Goal: Task Accomplishment & Management: Use online tool/utility

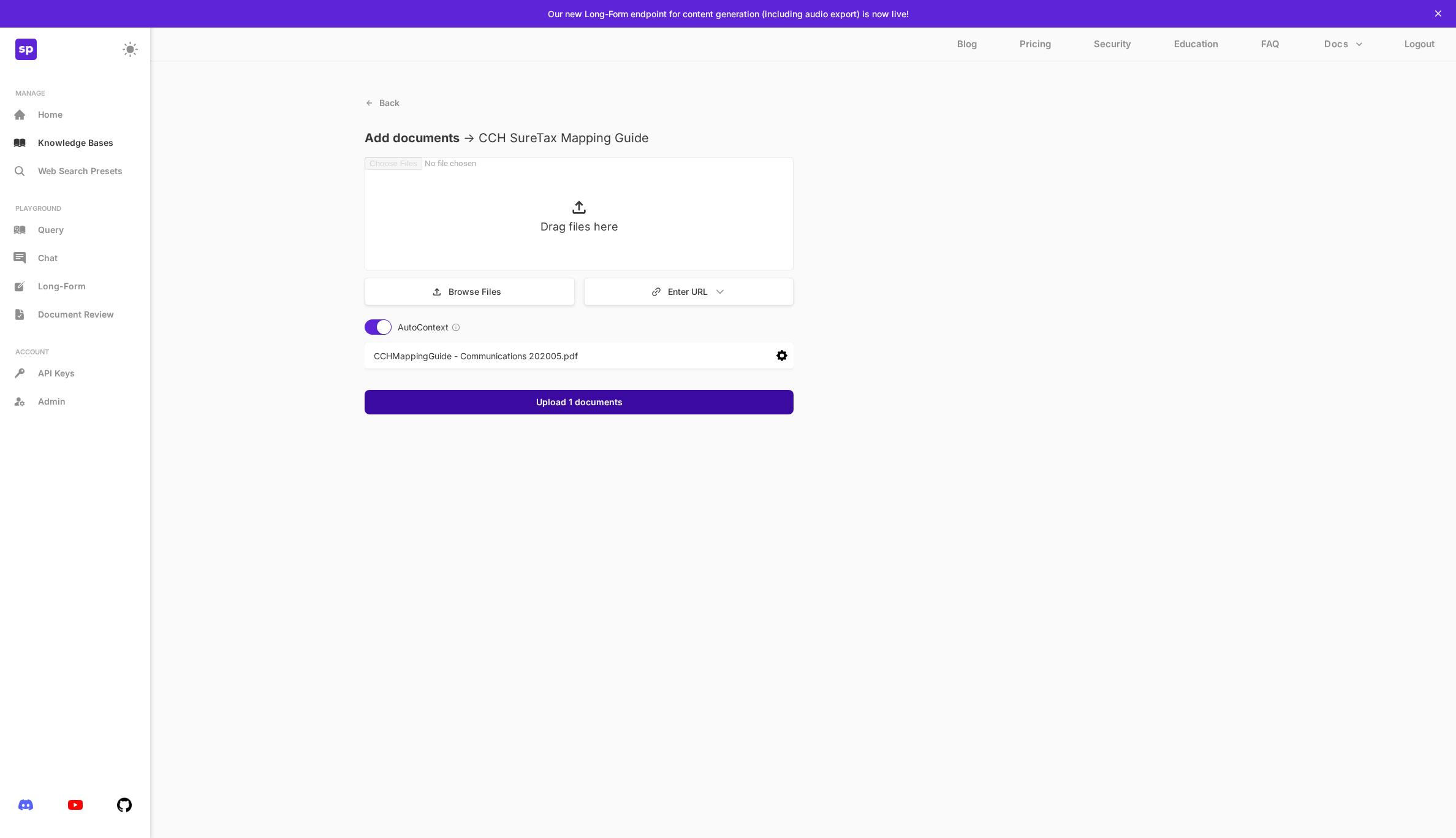
click at [572, 401] on button "Upload 1 documents" at bounding box center [579, 401] width 94 height 12
click at [579, 405] on button "Done" at bounding box center [579, 407] width 29 height 12
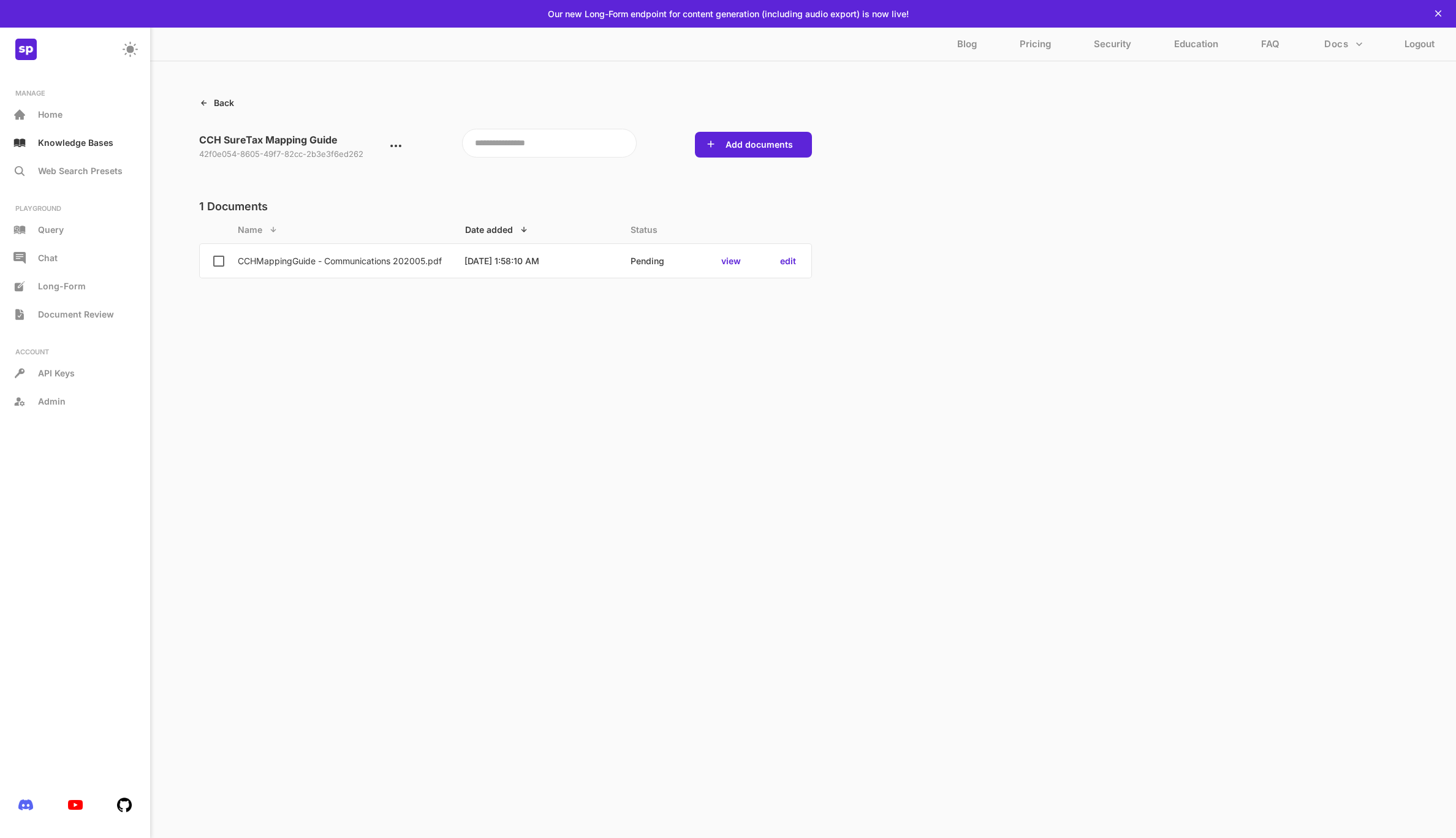
click at [228, 105] on p "Back" at bounding box center [224, 102] width 20 height 10
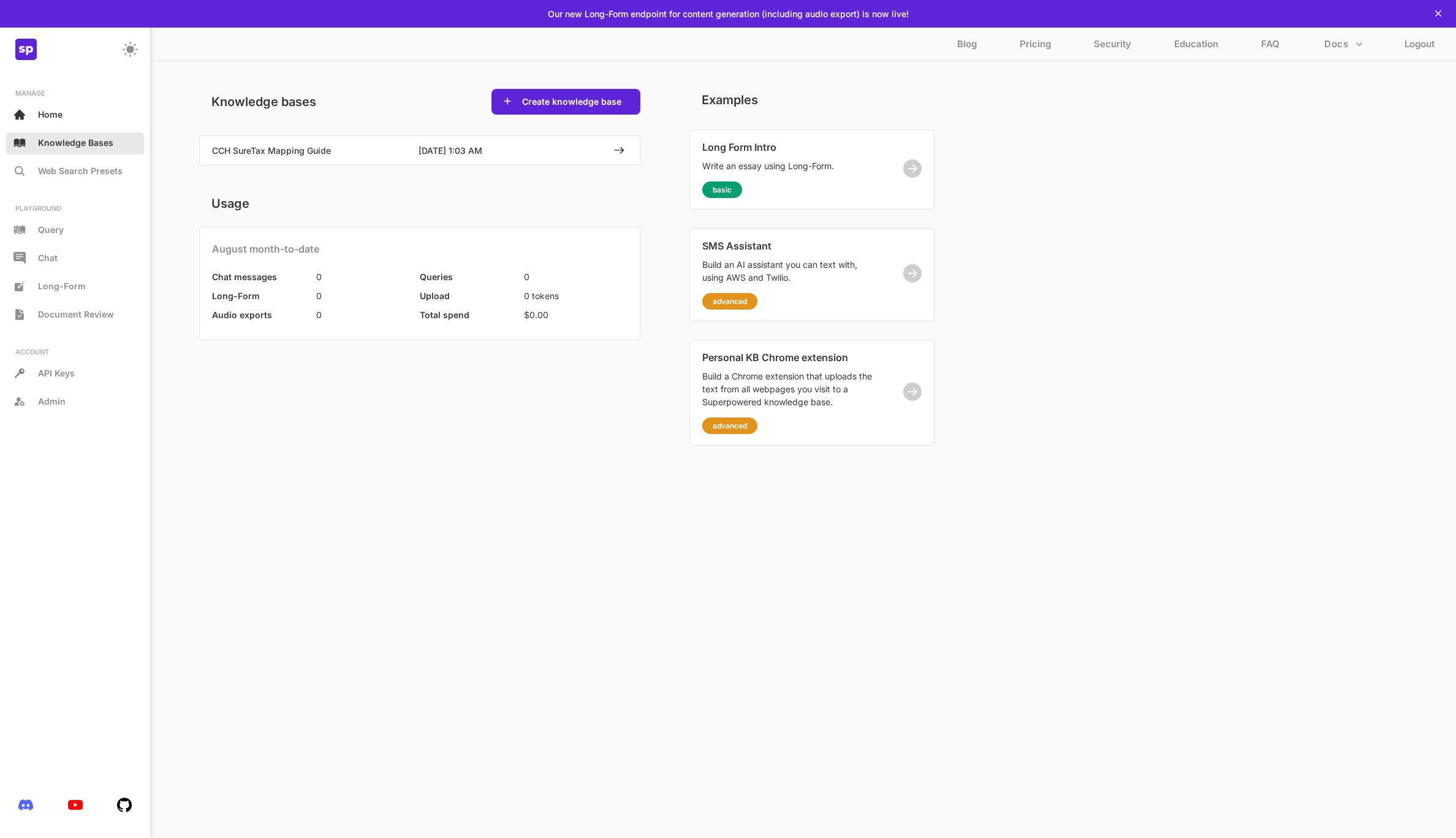
click at [62, 143] on p "Knowledge Bases" at bounding box center [76, 143] width 75 height 10
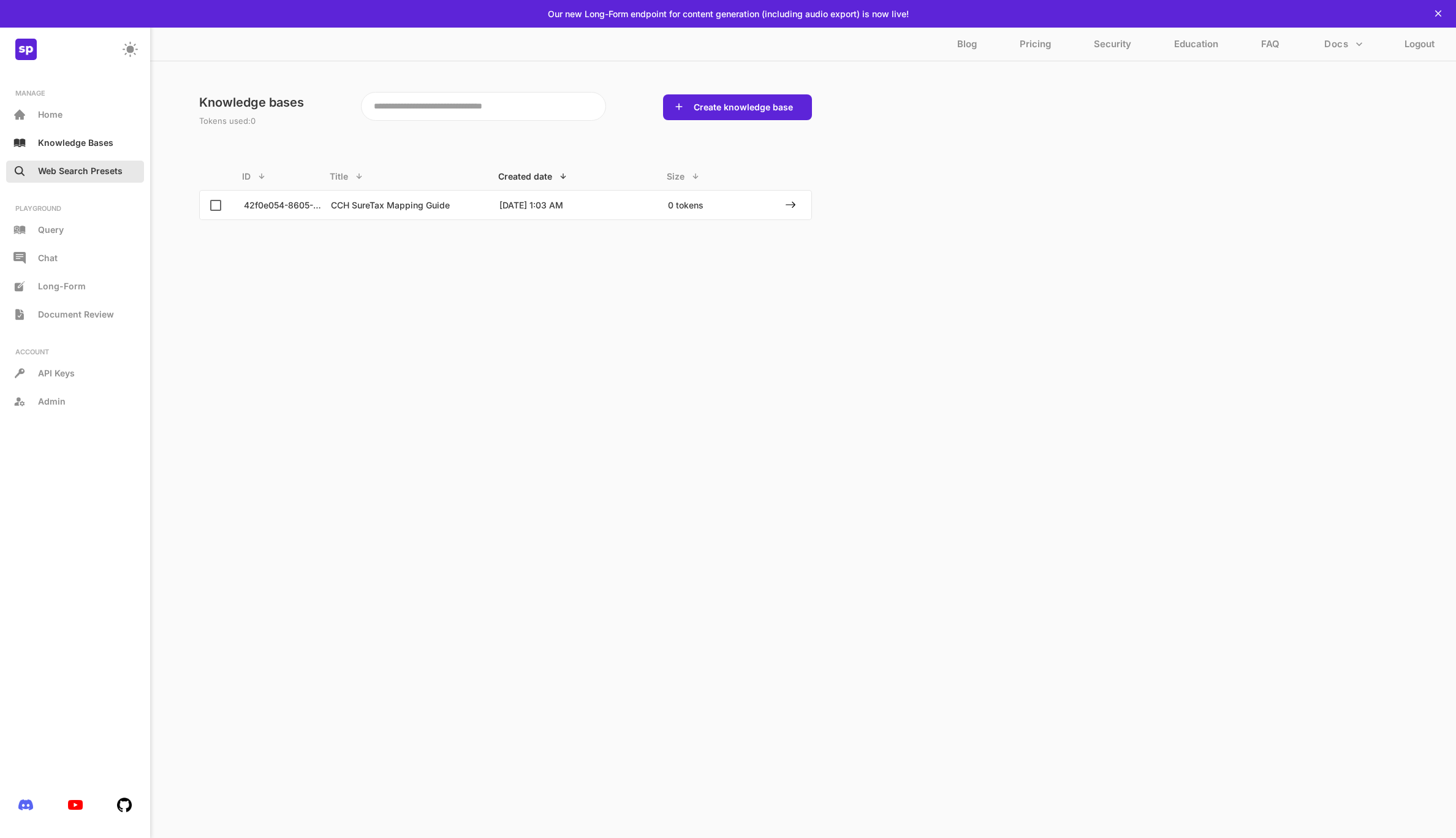
click at [59, 174] on p "Web Search Presets" at bounding box center [80, 171] width 84 height 10
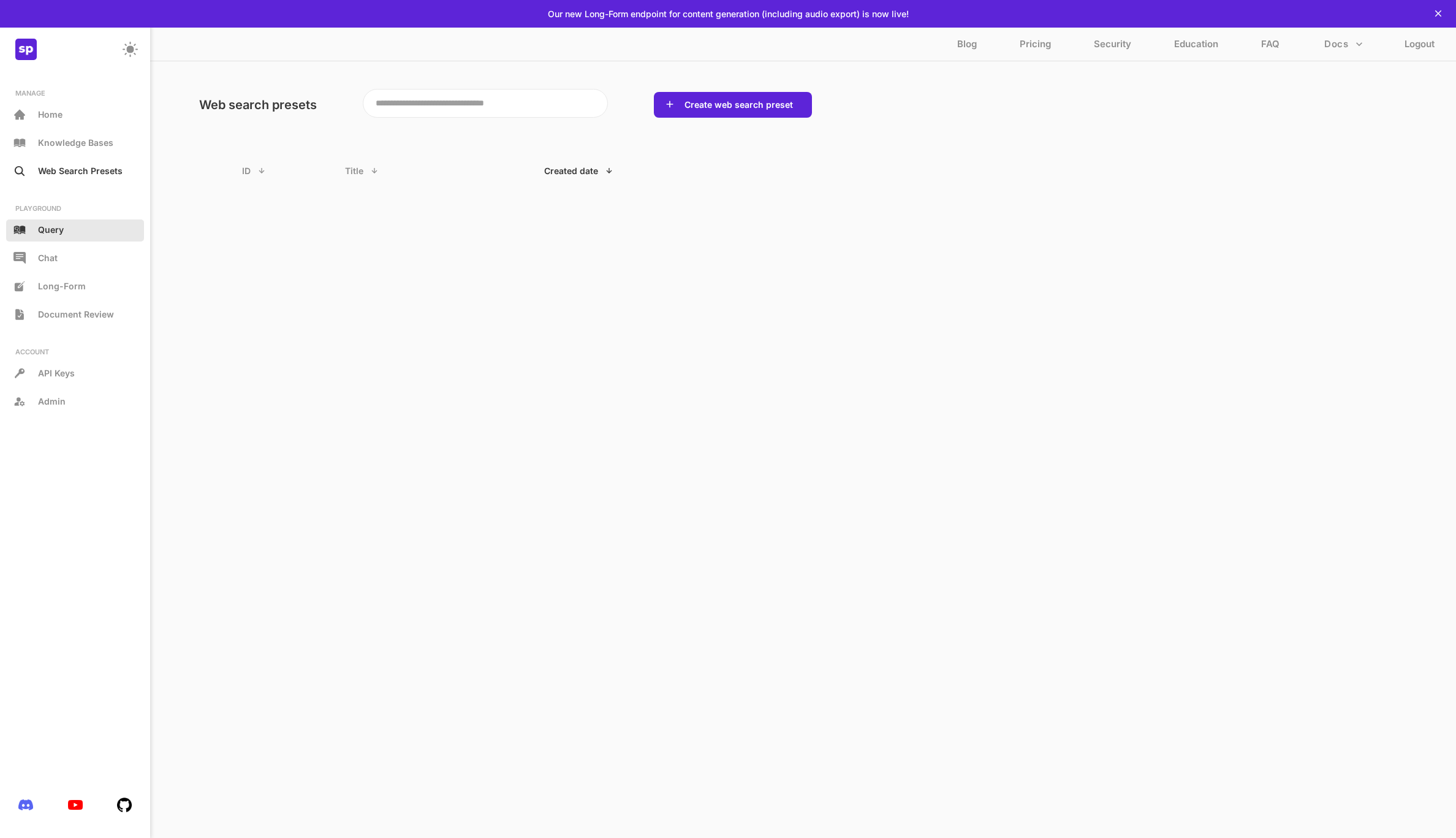
click at [53, 228] on p "Query" at bounding box center [51, 230] width 26 height 10
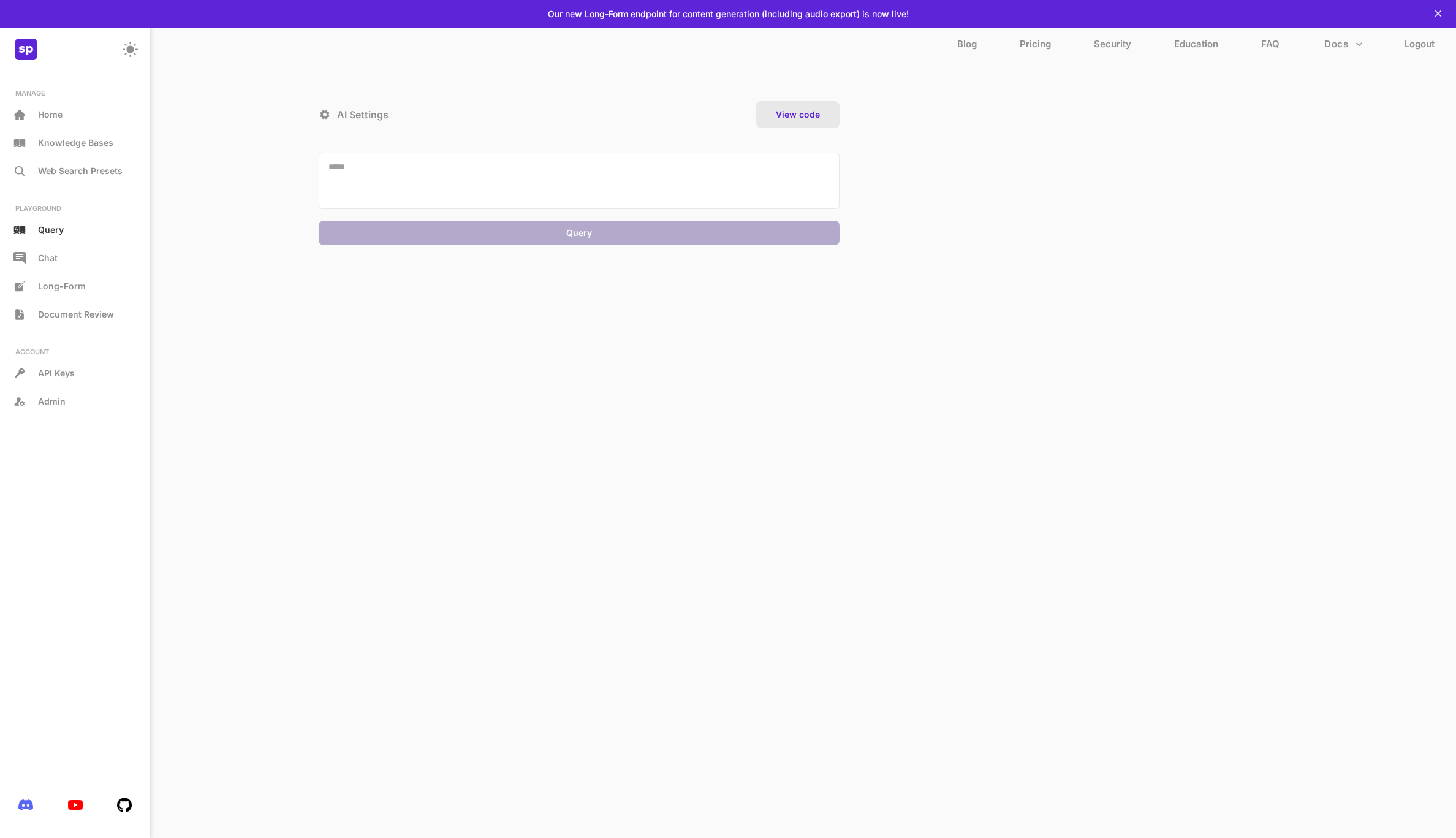
click at [806, 117] on button "View code" at bounding box center [797, 114] width 51 height 12
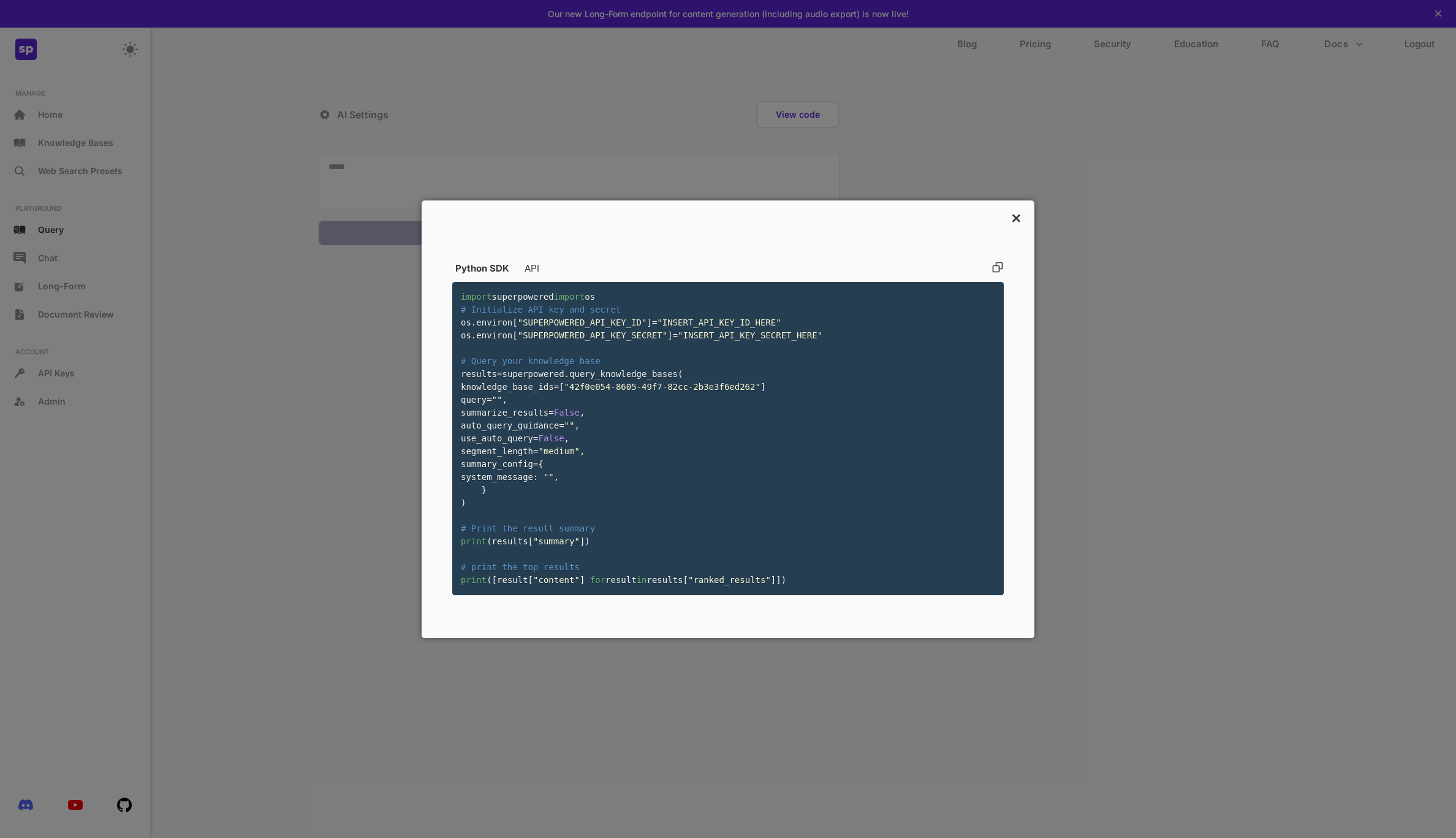
click at [1016, 206] on p "×" at bounding box center [1016, 217] width 12 height 21
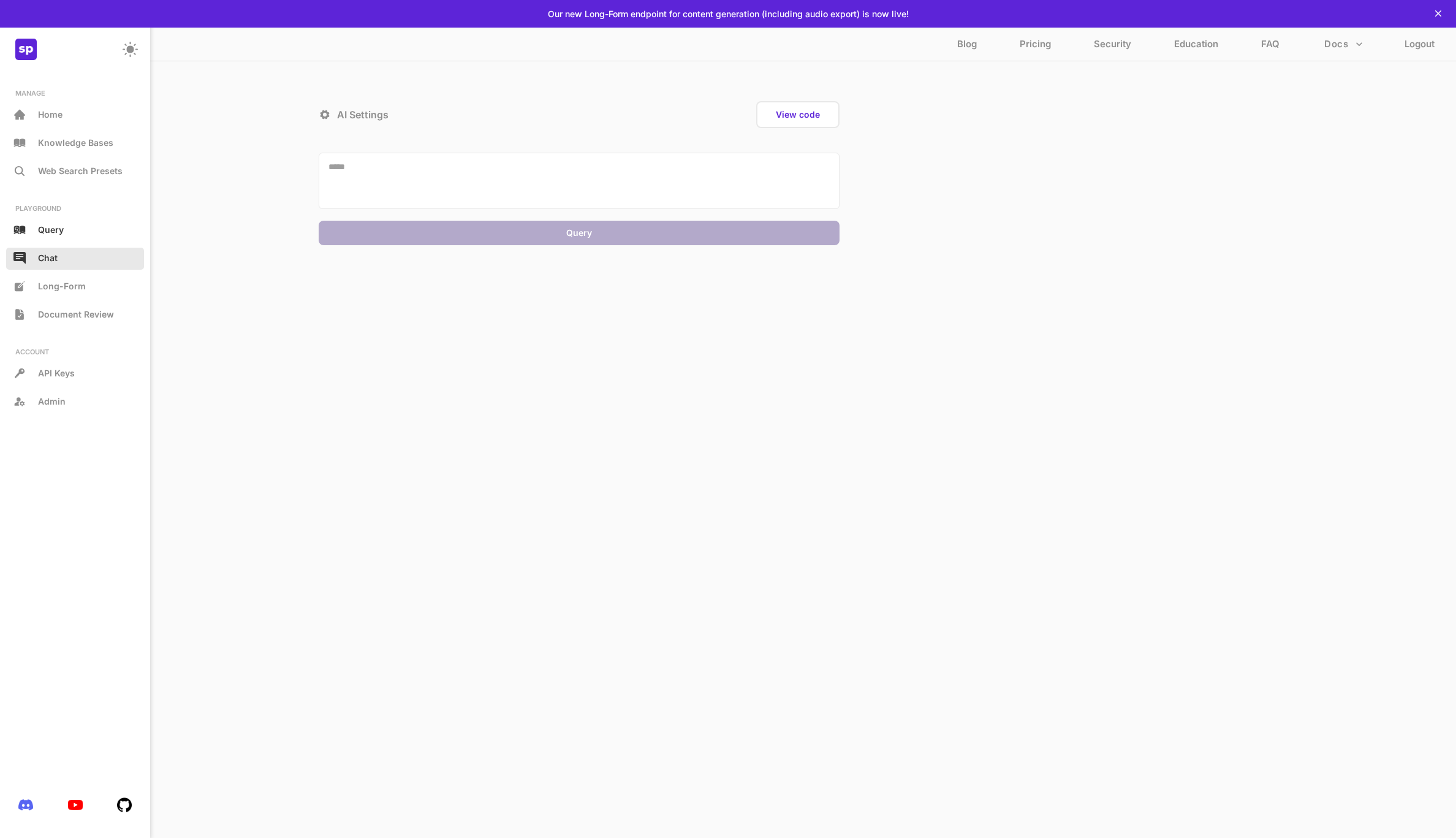
click at [50, 257] on p "Chat" at bounding box center [48, 257] width 19 height 10
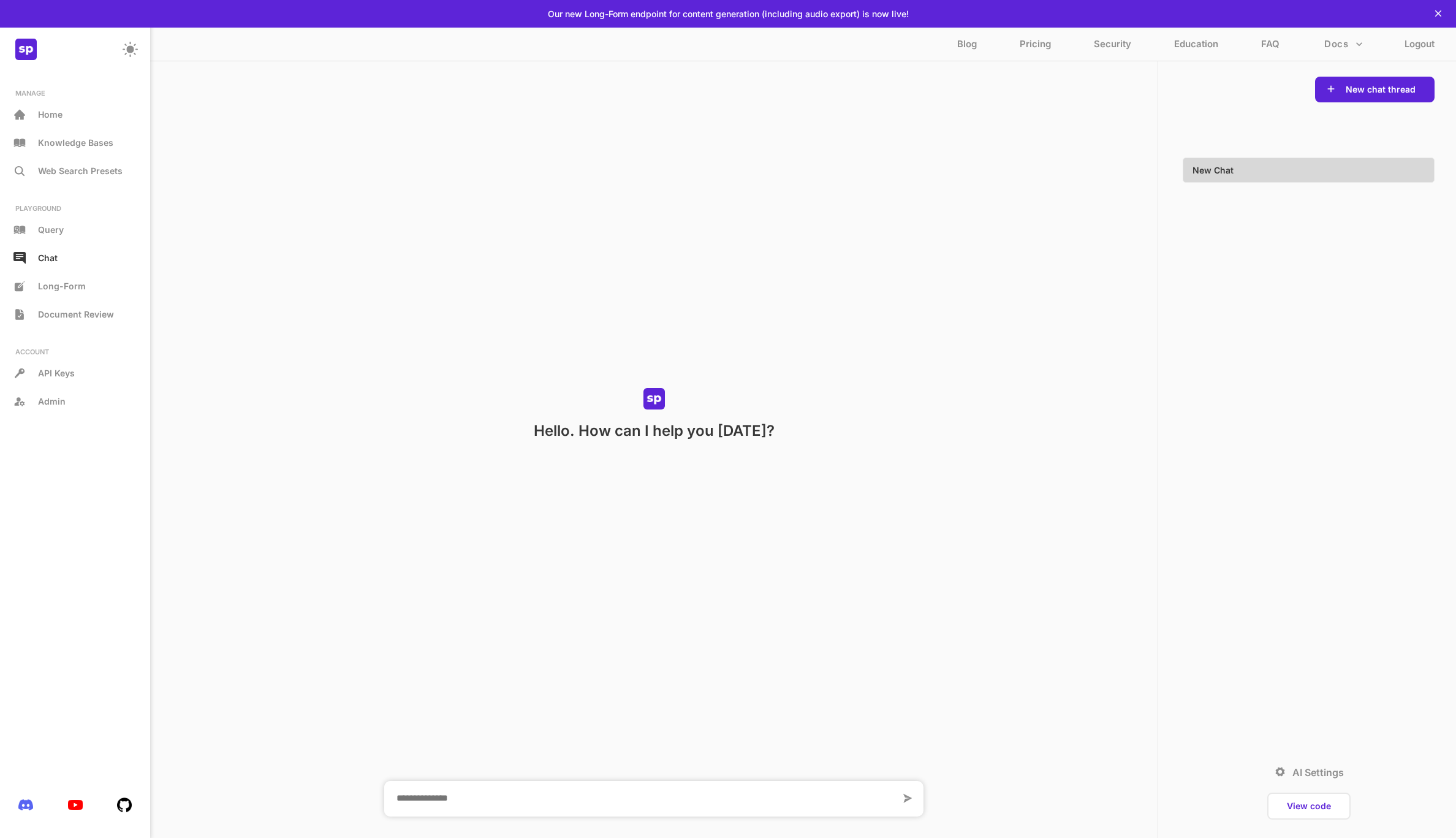
click at [525, 799] on textarea at bounding box center [642, 798] width 516 height 36
type textarea "**********"
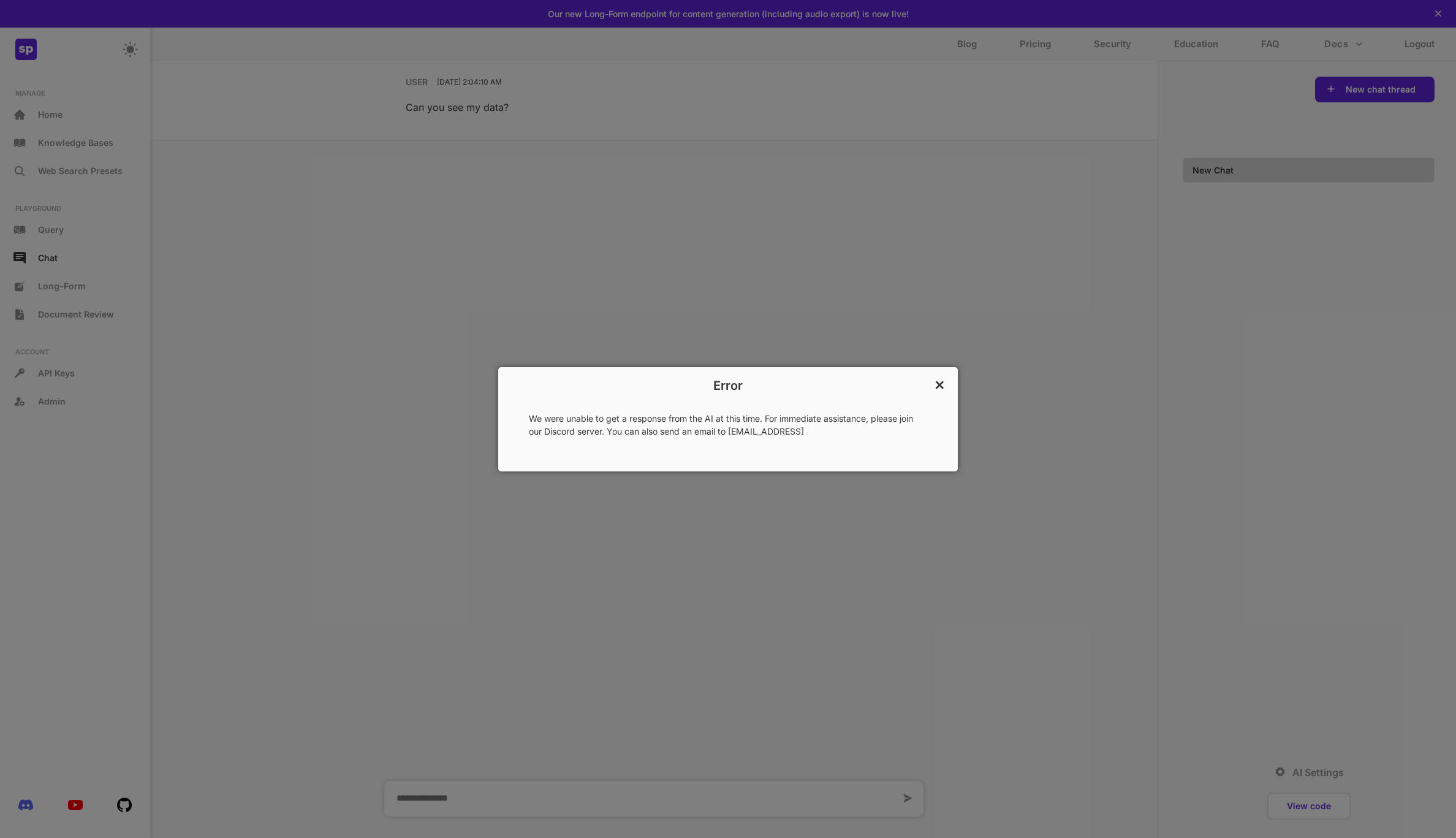
click at [939, 387] on p "×" at bounding box center [940, 383] width 12 height 21
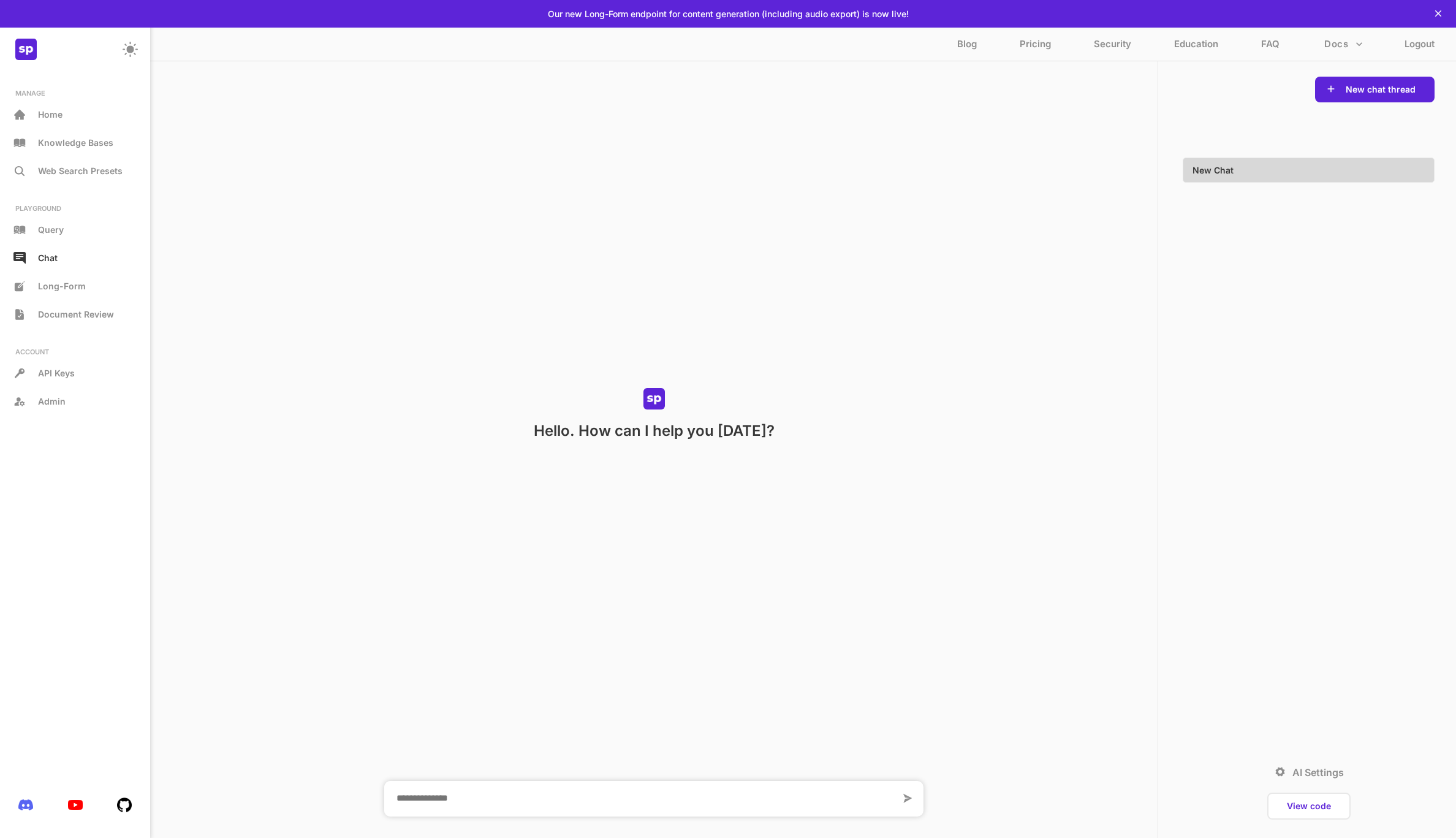
click at [538, 798] on textarea at bounding box center [642, 798] width 516 height 36
type textarea "**********"
click at [1441, 14] on icon at bounding box center [1438, 13] width 11 height 11
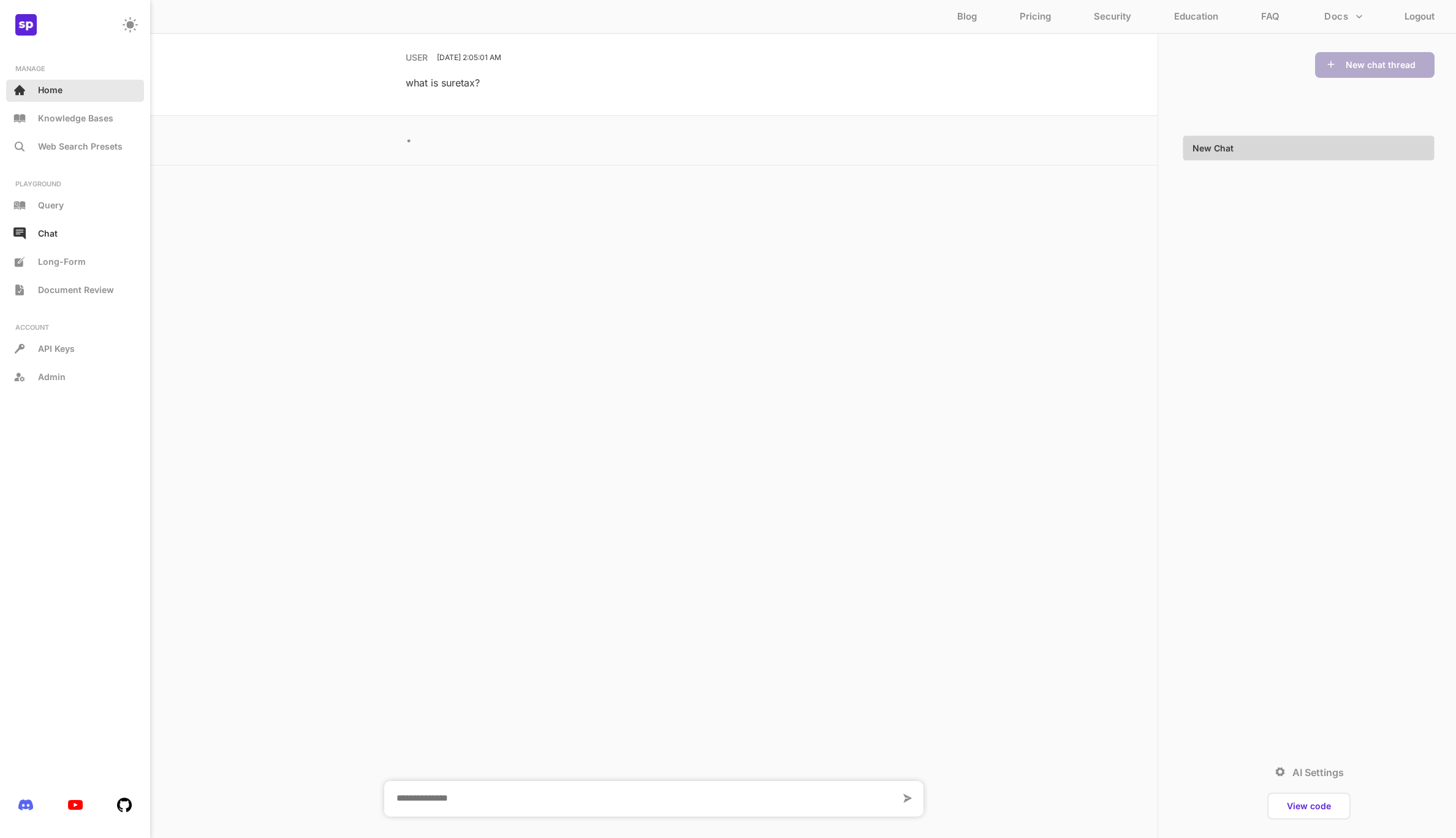
click at [60, 100] on div "Home" at bounding box center [75, 91] width 138 height 22
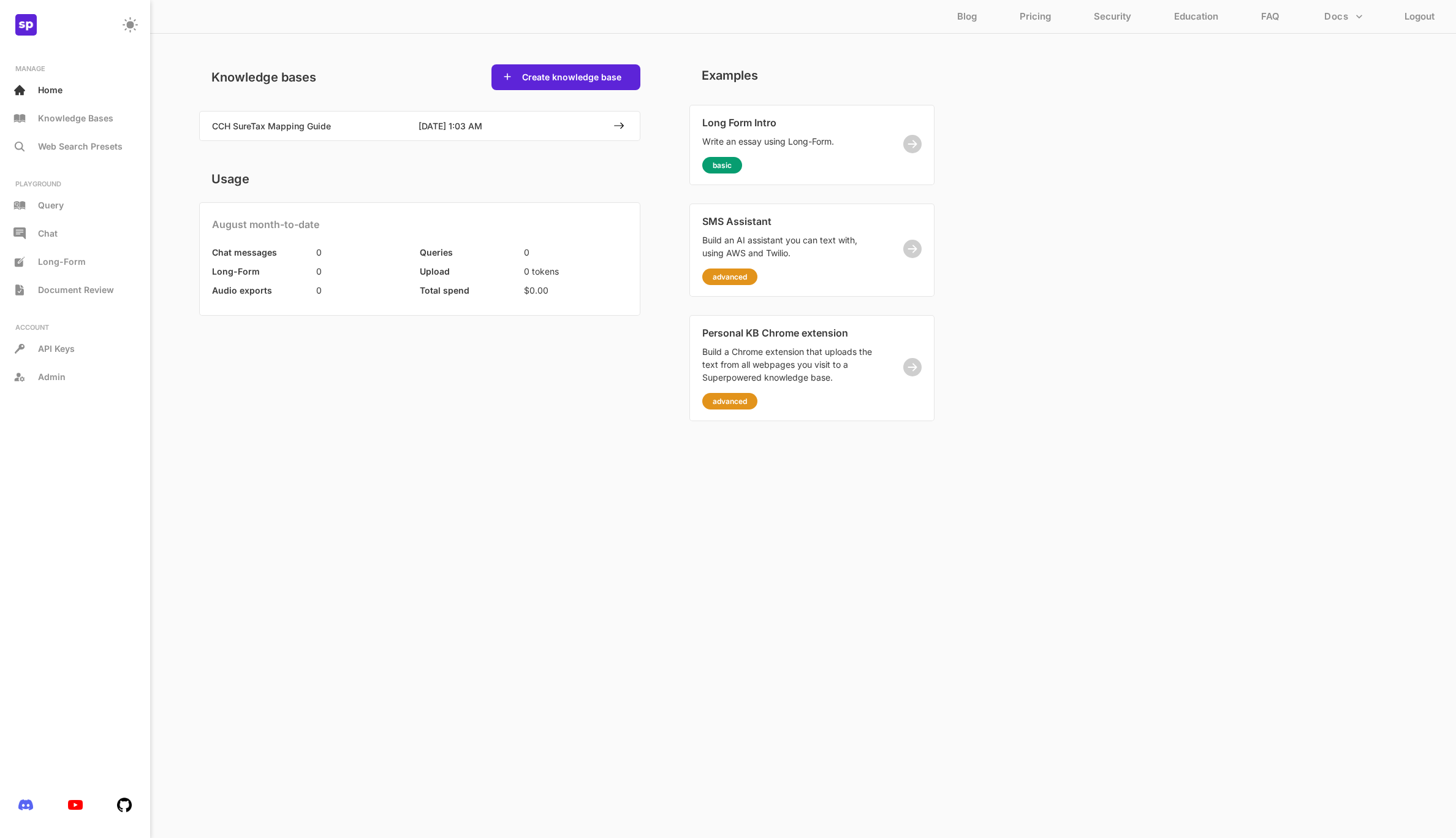
click at [71, 134] on div "MANAGE Home Knowledge Bases Web Search Presets" at bounding box center [75, 111] width 138 height 94
click at [72, 141] on p "Web Search Presets" at bounding box center [80, 146] width 84 height 10
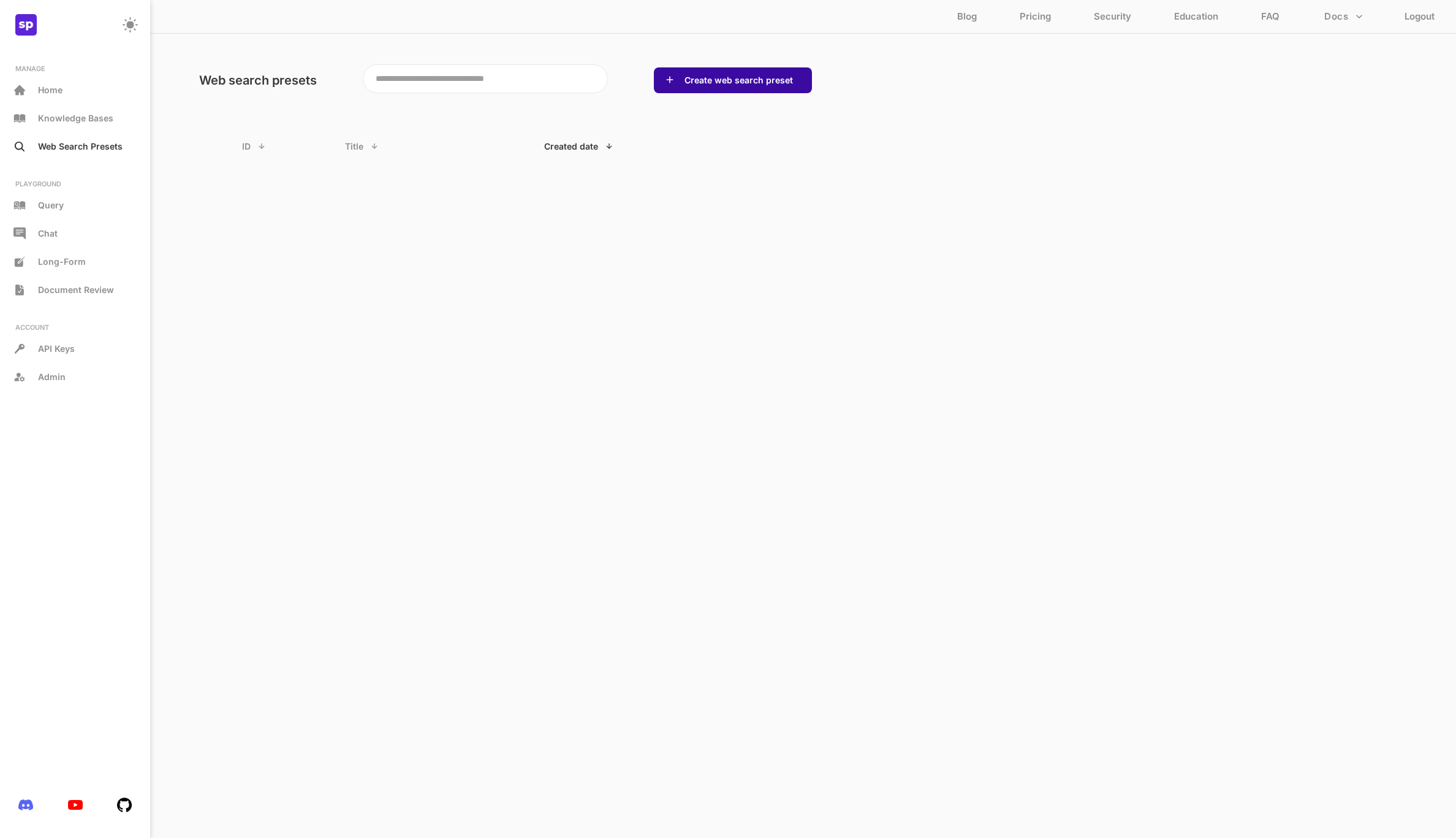
click at [733, 83] on button "Create web search preset" at bounding box center [739, 80] width 116 height 12
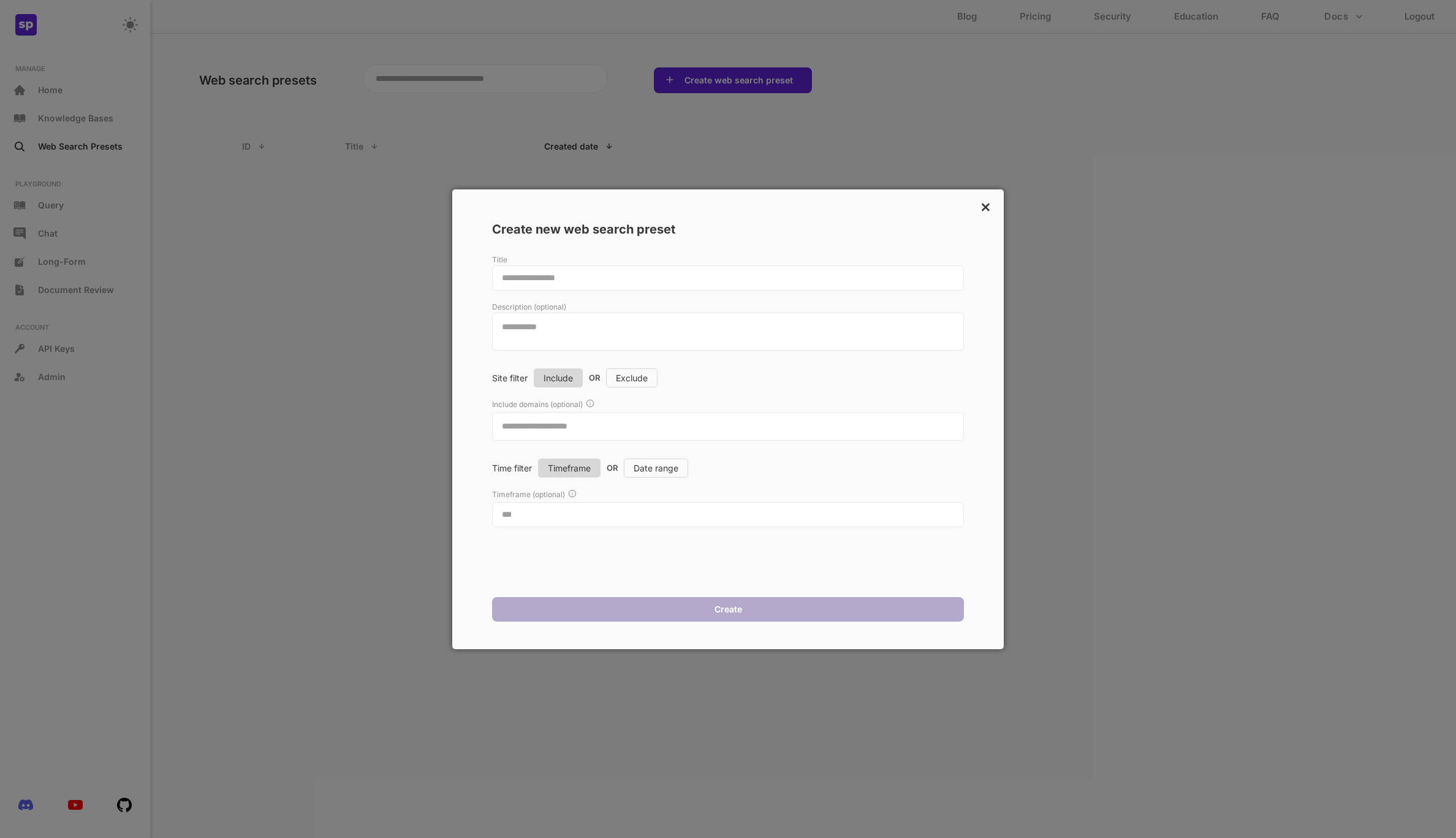
click at [979, 206] on div "×" at bounding box center [985, 207] width 14 height 23
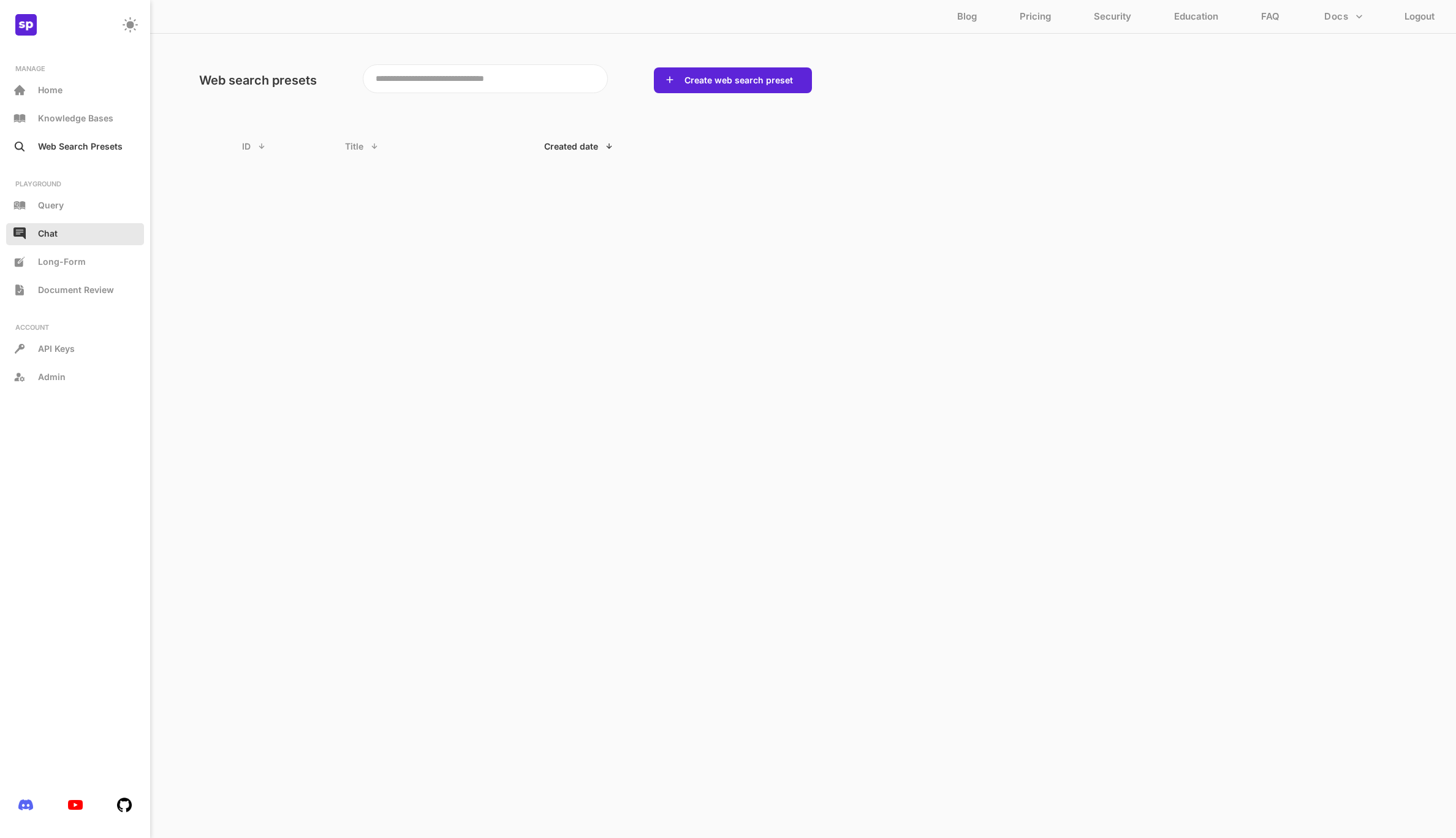
click at [48, 223] on div "Chat" at bounding box center [75, 234] width 138 height 22
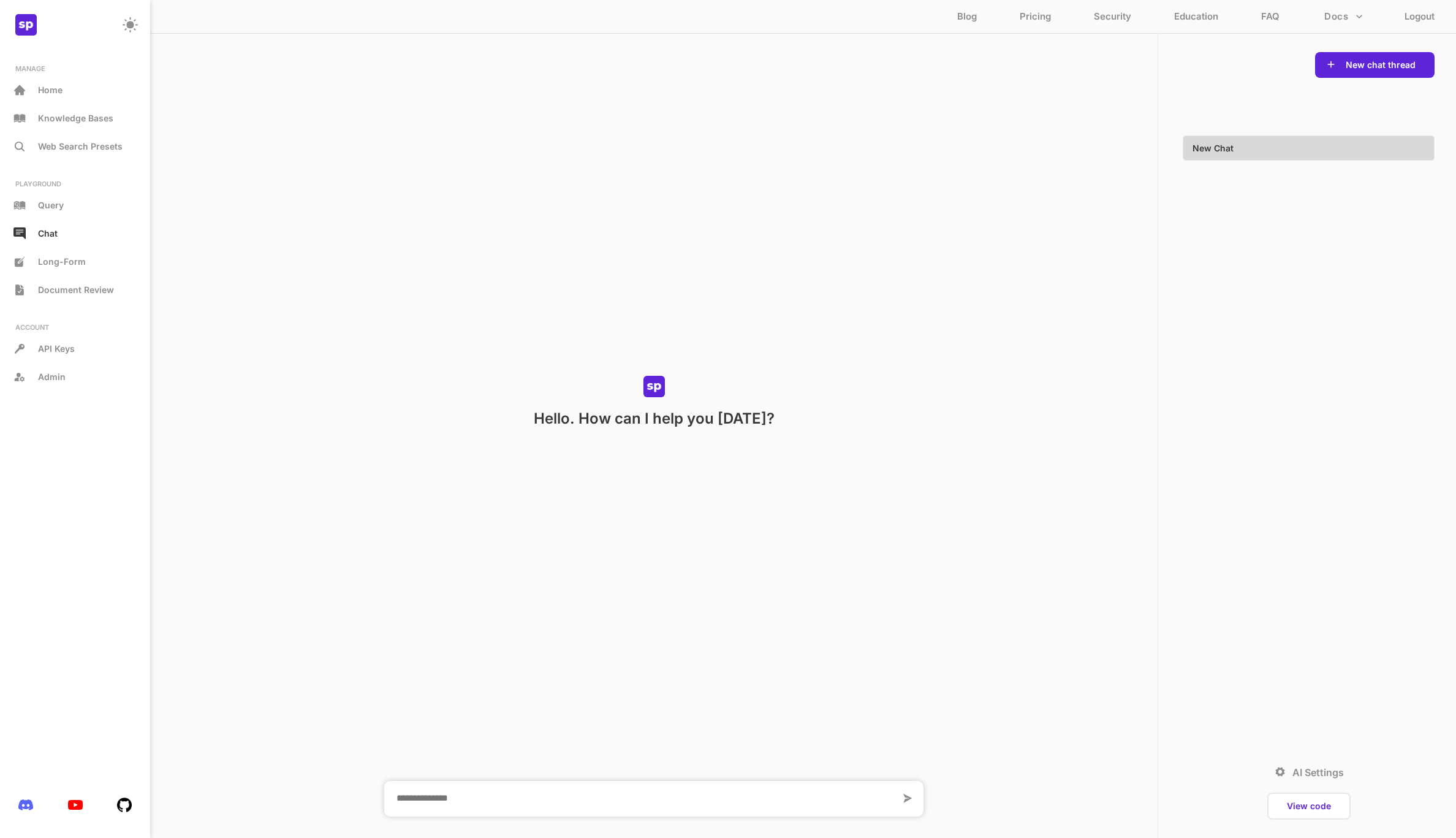
click at [71, 221] on div "PLAYGROUND Query Chat Long-Form Document Review" at bounding box center [75, 241] width 138 height 122
click at [66, 210] on div "Query" at bounding box center [75, 206] width 138 height 22
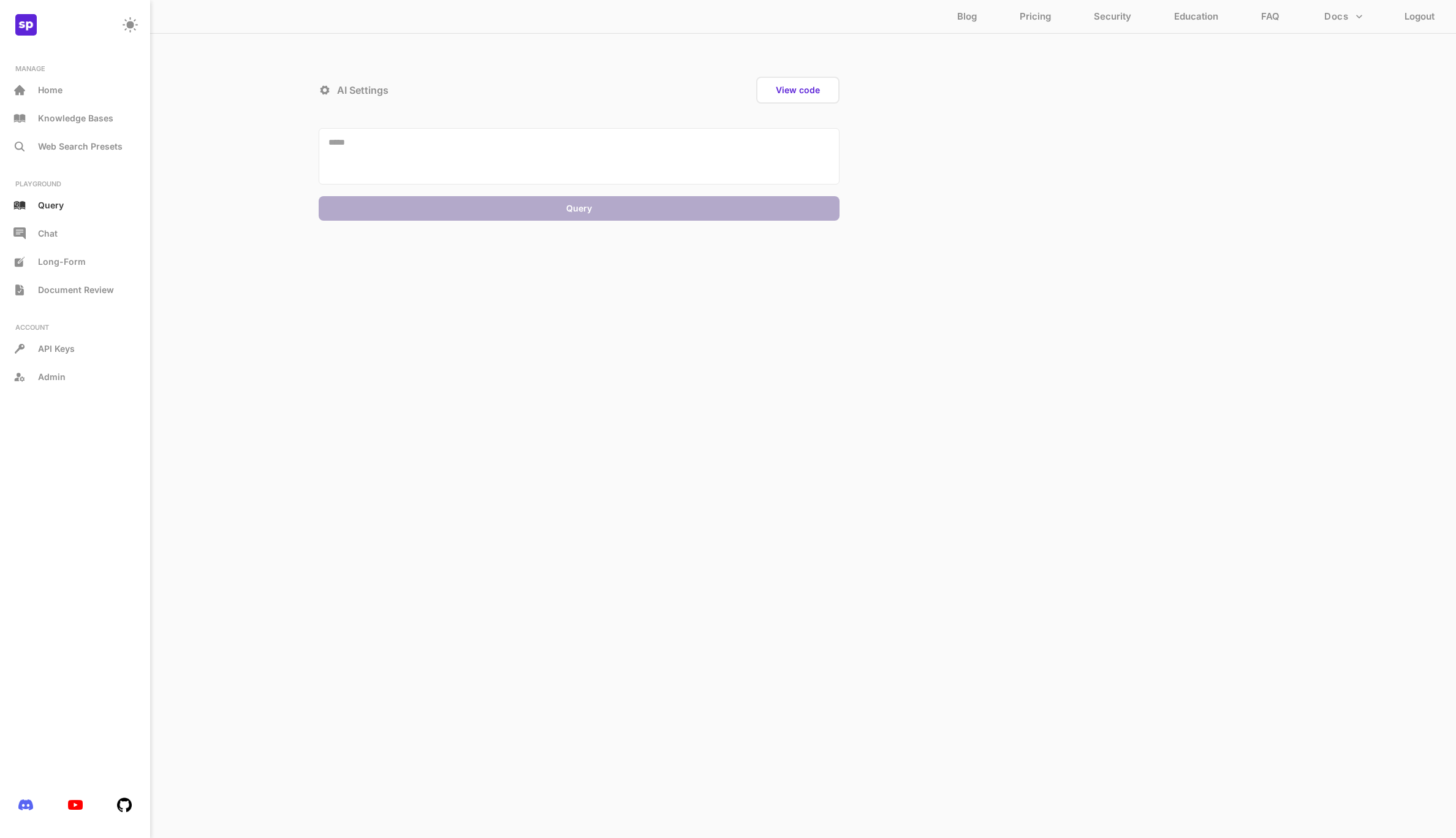
click at [518, 134] on textarea at bounding box center [579, 156] width 521 height 56
type textarea "*"
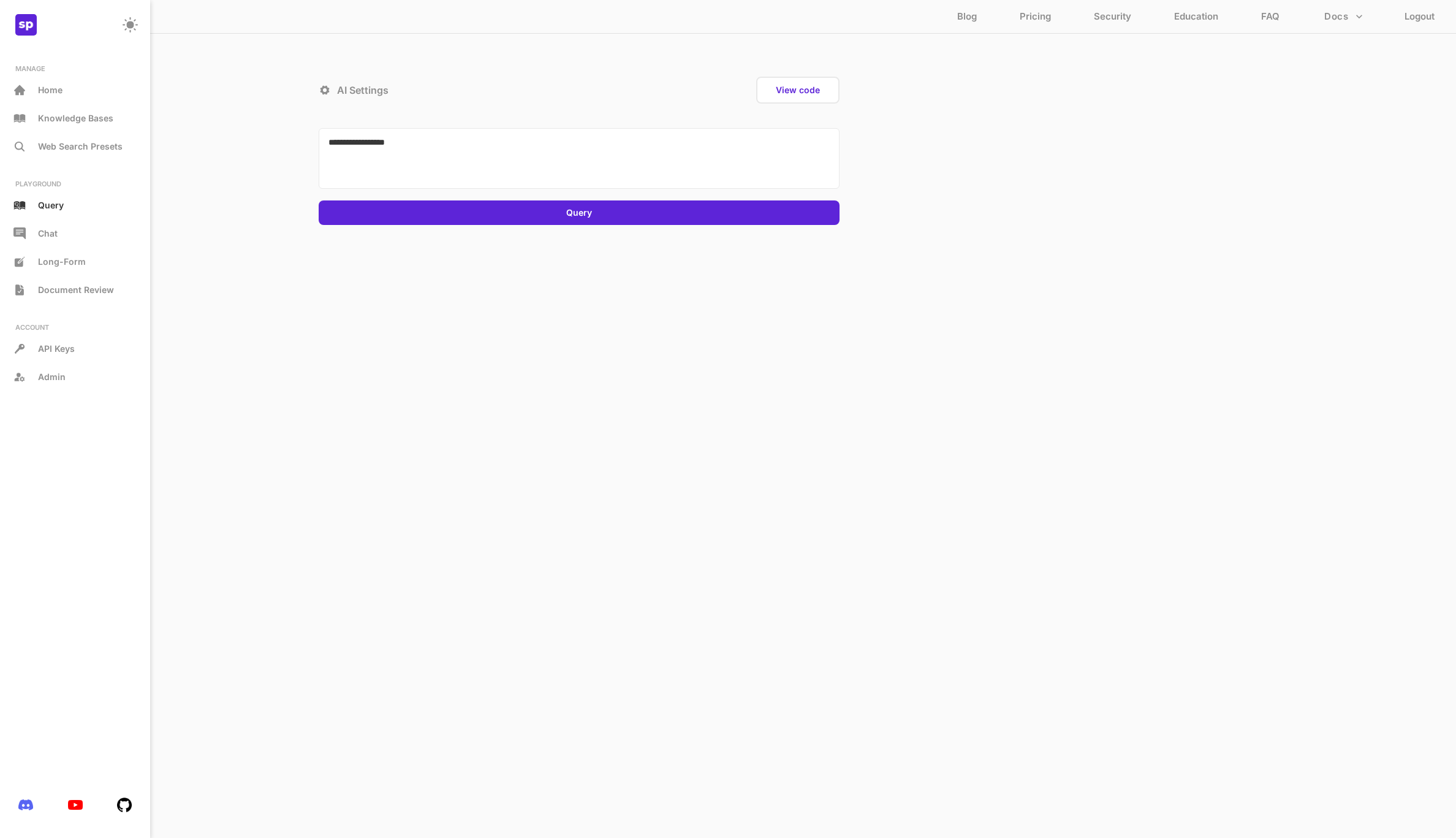
type textarea "**********"
click at [567, 227] on div "**********" at bounding box center [579, 163] width 760 height 197
click at [576, 225] on div "Query" at bounding box center [579, 213] width 521 height 25
click at [780, 88] on button "View code" at bounding box center [797, 90] width 51 height 12
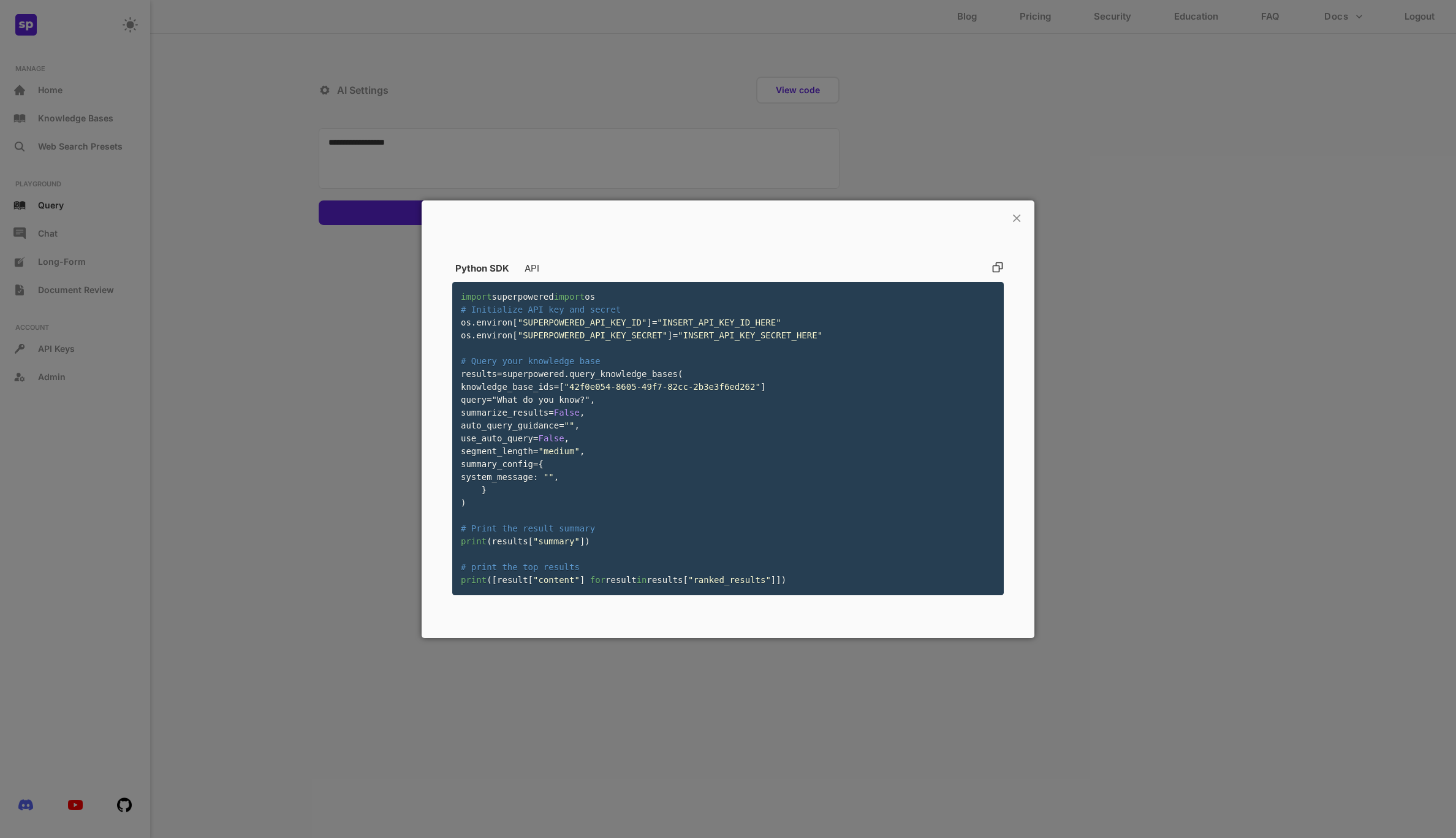
click at [1022, 200] on div "× Python SDK API import superpowered import os # Initialize API key and secret …" at bounding box center [728, 419] width 613 height 438
click at [1017, 206] on p "×" at bounding box center [1016, 217] width 12 height 21
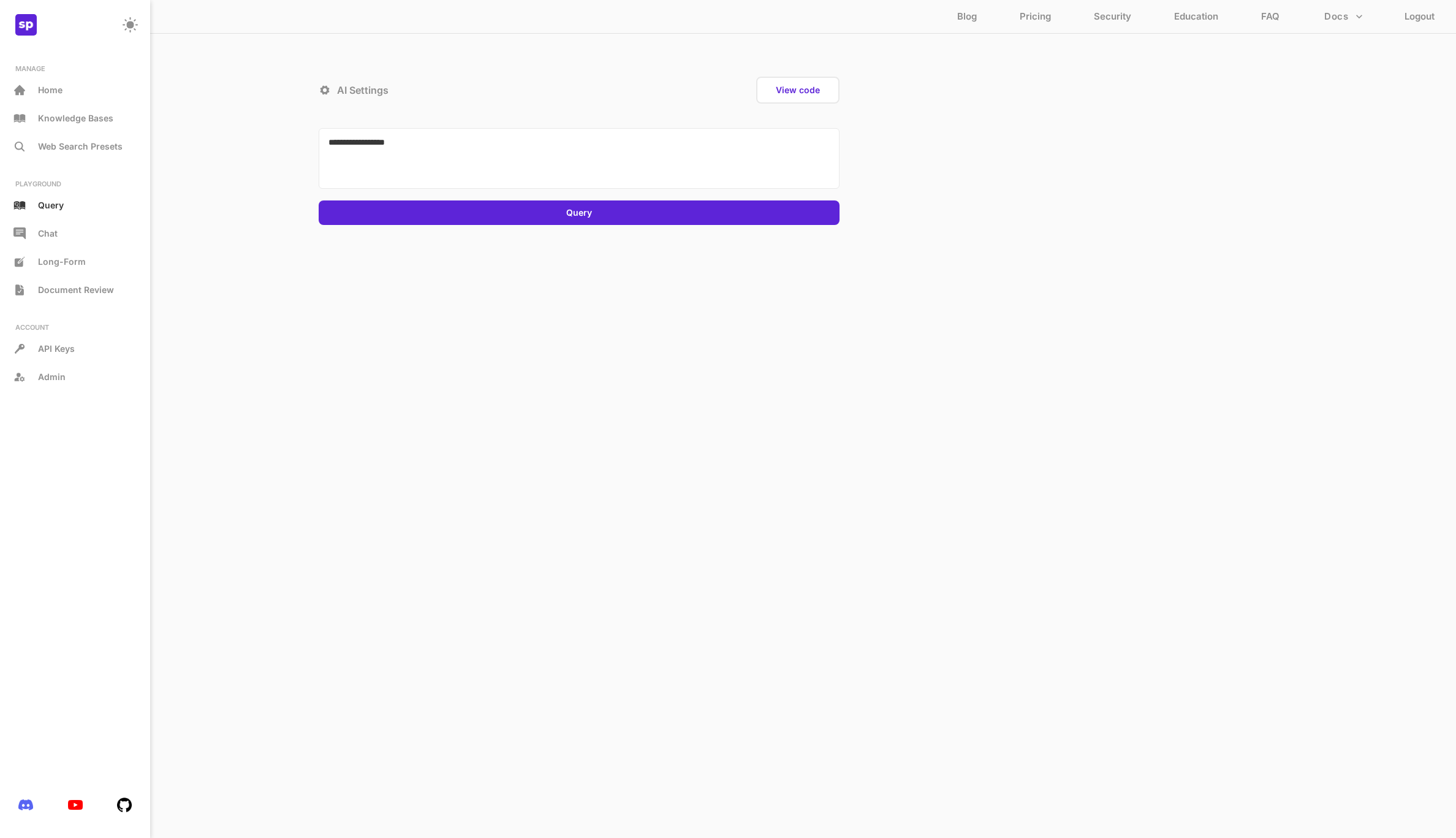
click at [125, 23] on icon at bounding box center [130, 25] width 16 height 16
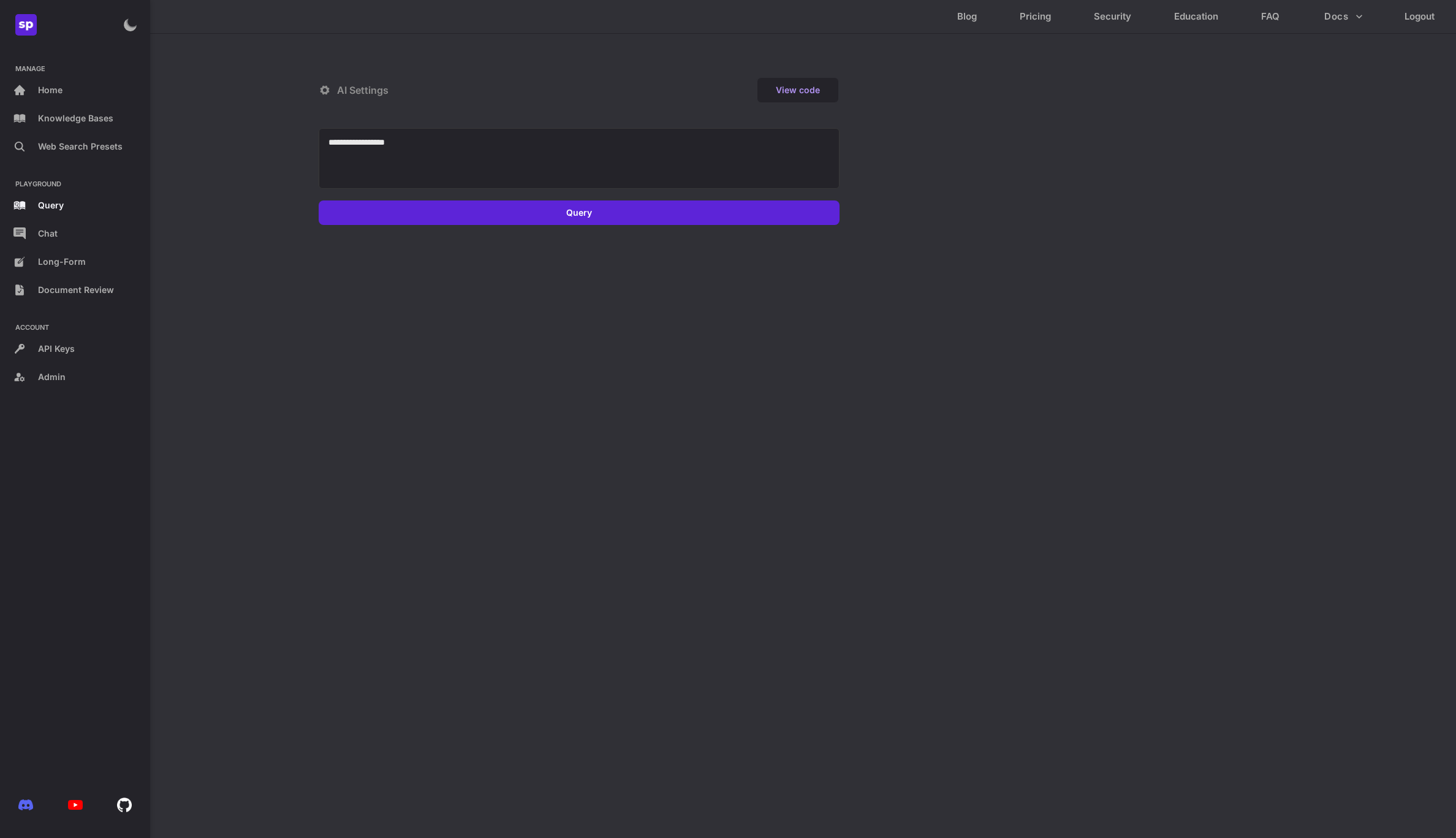
click at [125, 23] on circle at bounding box center [130, 25] width 17 height 17
